Goal: Check status: Check status

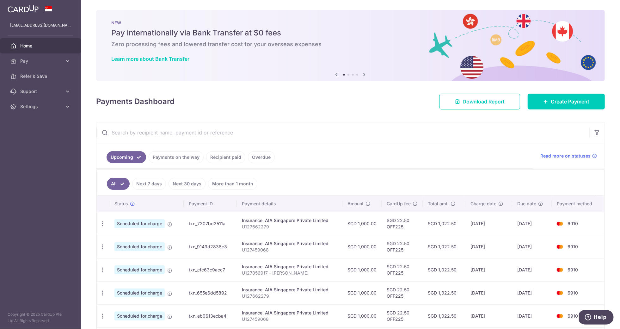
click at [175, 160] on link "Payments on the way" at bounding box center [176, 157] width 55 height 12
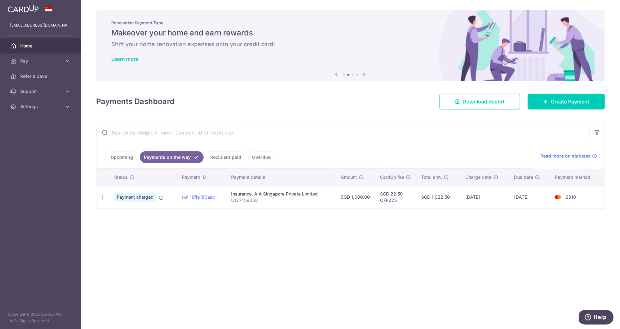
click at [219, 158] on link "Recipient paid" at bounding box center [225, 157] width 39 height 12
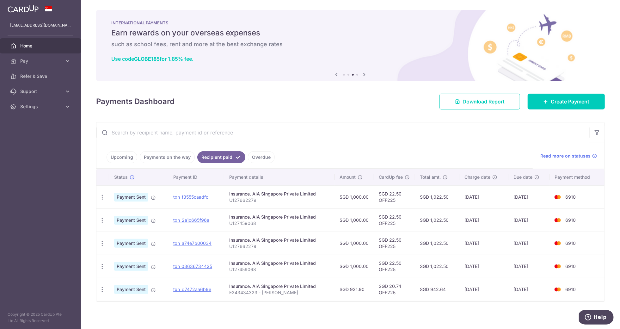
click at [264, 159] on link "Overdue" at bounding box center [261, 157] width 27 height 12
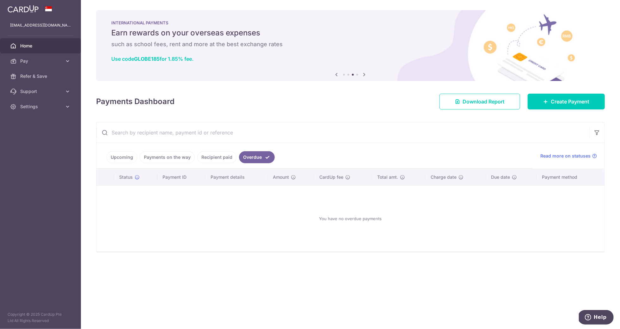
click at [124, 155] on link "Upcoming" at bounding box center [121, 157] width 31 height 12
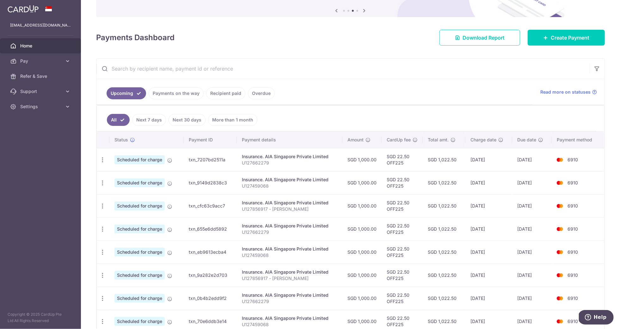
scroll to position [71, 0]
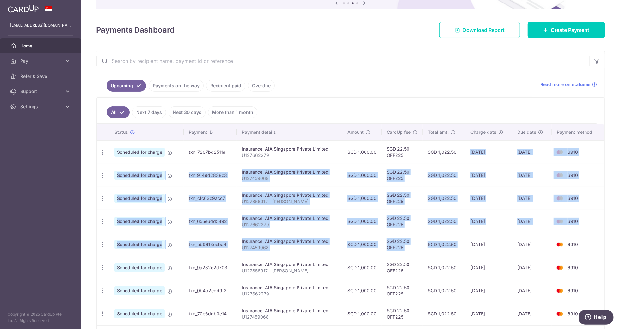
drag, startPoint x: 467, startPoint y: 150, endPoint x: 499, endPoint y: 237, distance: 92.6
click at [499, 237] on tbody "Update payment Cancel payment Scheduled for charge txn_7207bd2511a Insurance. A…" at bounding box center [350, 255] width 507 height 231
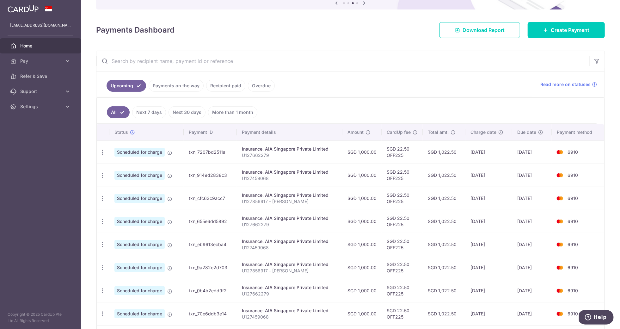
click at [470, 50] on div "× Pause Schedule Pause all future payments in this series Pause just this one p…" at bounding box center [350, 164] width 539 height 329
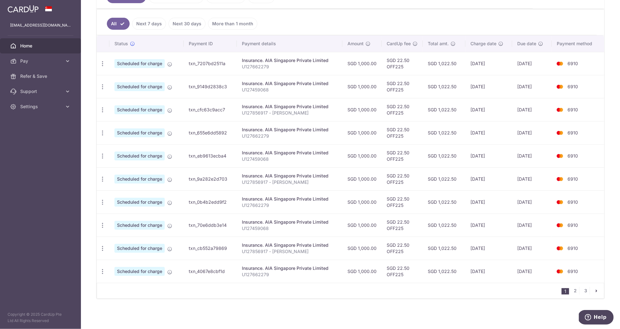
scroll to position [163, 0]
click at [577, 291] on link "2" at bounding box center [575, 291] width 8 height 8
